Goal: Task Accomplishment & Management: Use online tool/utility

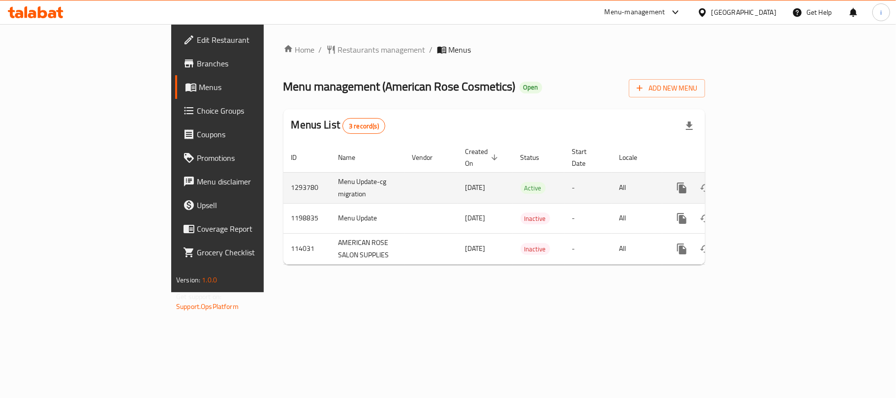
drag, startPoint x: 345, startPoint y: 178, endPoint x: 408, endPoint y: 176, distance: 63.0
click at [457, 176] on td "[DATE]" at bounding box center [484, 187] width 55 height 31
click at [758, 182] on icon "enhanced table" at bounding box center [753, 188] width 12 height 12
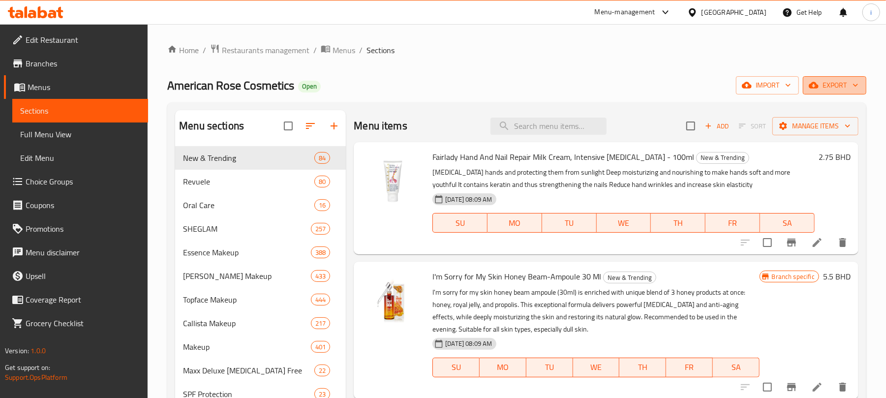
click at [844, 90] on span "export" at bounding box center [834, 85] width 48 height 12
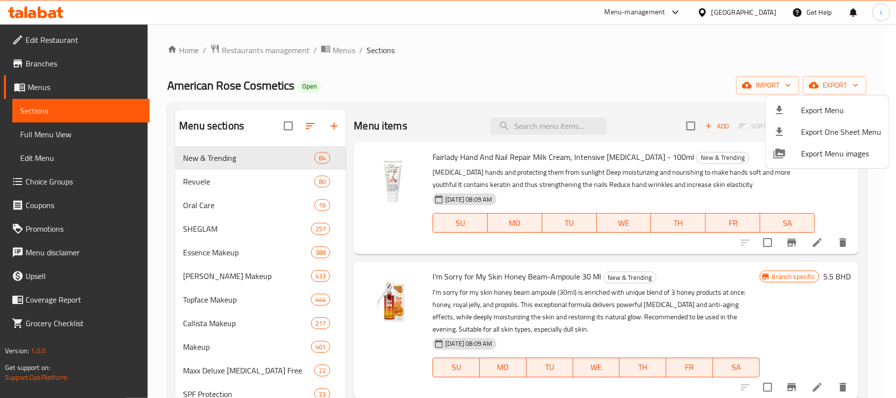
click at [656, 70] on div at bounding box center [448, 199] width 896 height 398
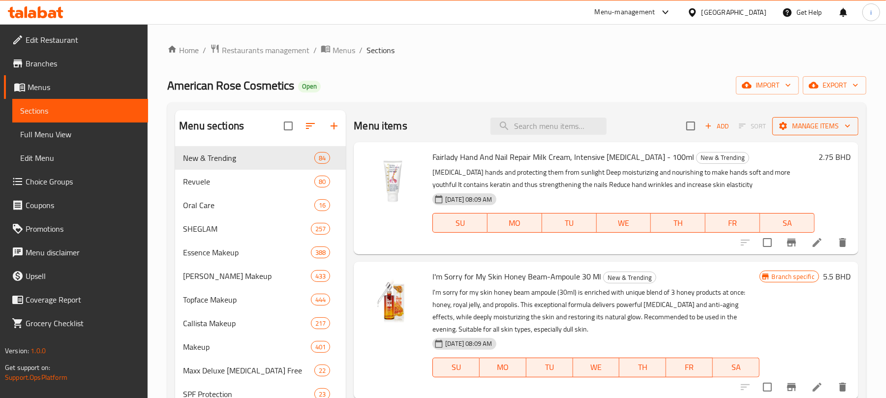
click at [819, 130] on span "Manage items" at bounding box center [815, 126] width 70 height 12
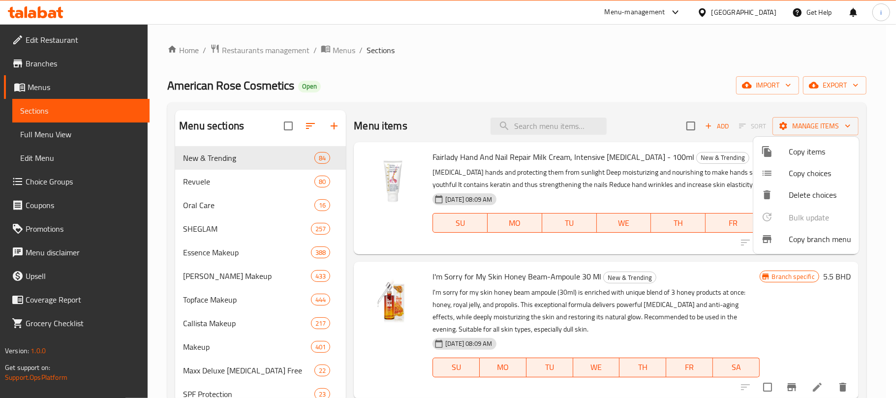
click at [815, 240] on span "Copy branch menu" at bounding box center [819, 239] width 62 height 12
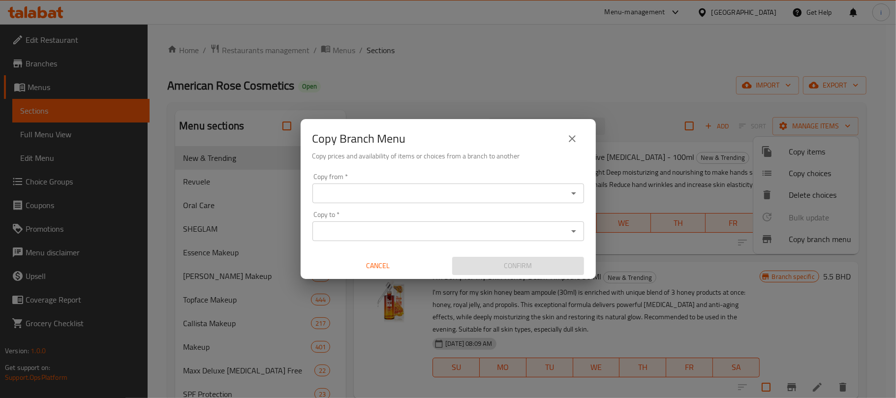
click at [349, 193] on input "Copy from   *" at bounding box center [439, 193] width 249 height 14
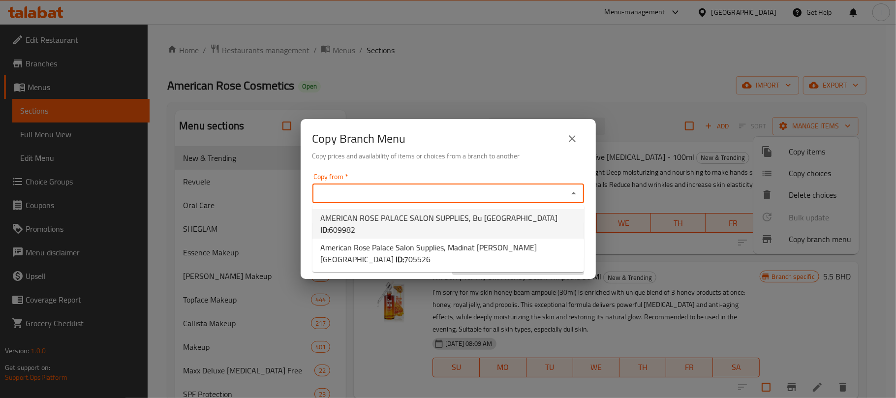
click at [455, 219] on span "AMERICAN ROSE PALACE SALON SUPPLIES, Bu [GEOGRAPHIC_DATA] ID: 609982" at bounding box center [448, 224] width 256 height 24
type input "AMERICAN ROSE PALACE SALON SUPPLIES, Bu [GEOGRAPHIC_DATA]"
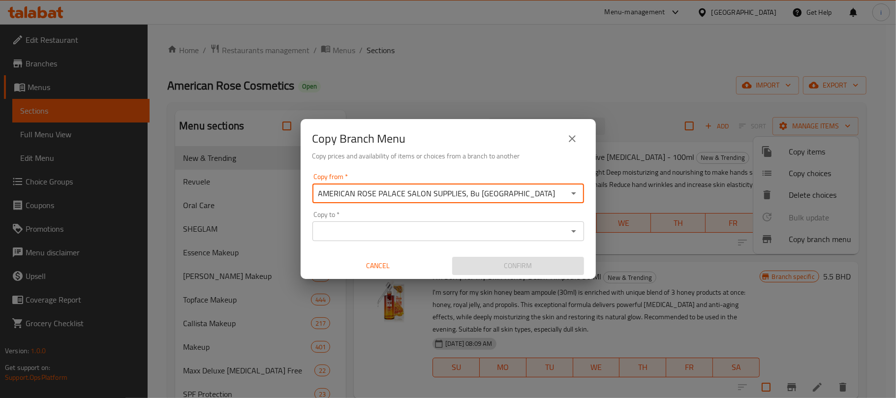
click at [400, 234] on input "Copy to   *" at bounding box center [439, 231] width 249 height 14
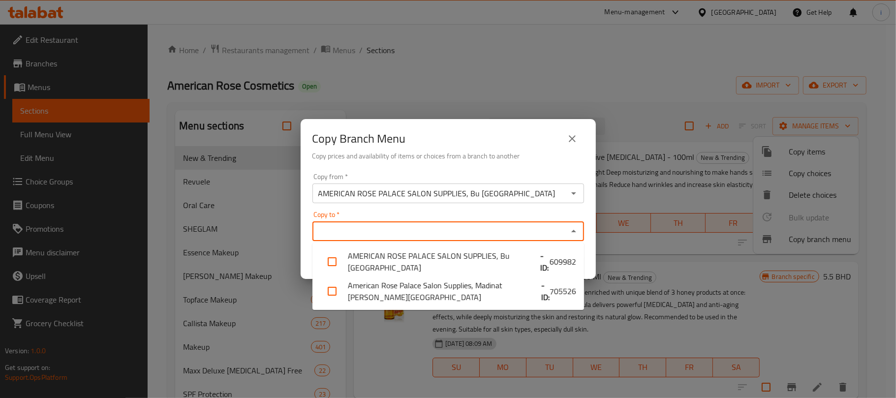
click at [382, 233] on input "Copy to   *" at bounding box center [439, 231] width 249 height 14
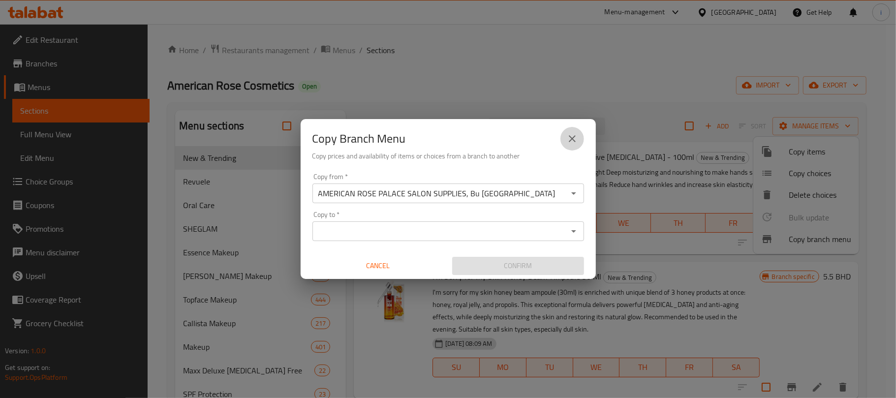
click at [575, 136] on icon "close" at bounding box center [572, 139] width 12 height 12
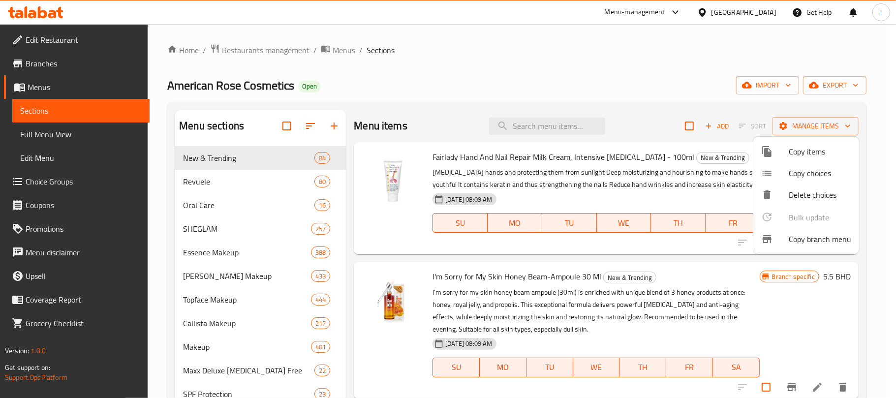
click at [565, 53] on div at bounding box center [448, 199] width 896 height 398
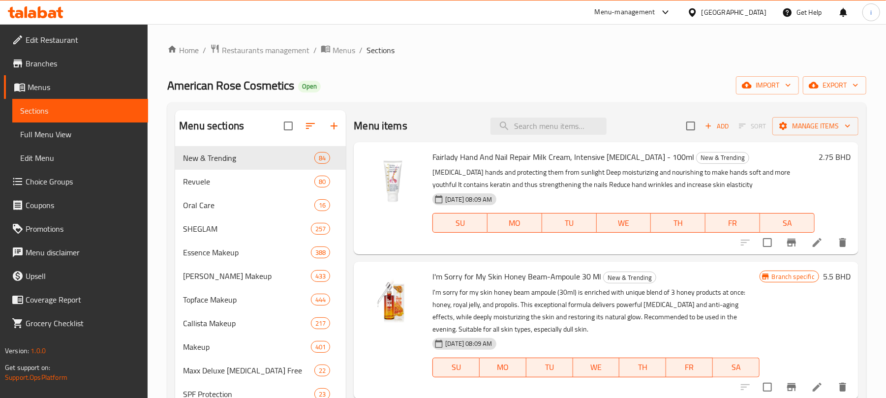
click at [49, 58] on span "Branches" at bounding box center [83, 64] width 115 height 12
